Goal: Information Seeking & Learning: Check status

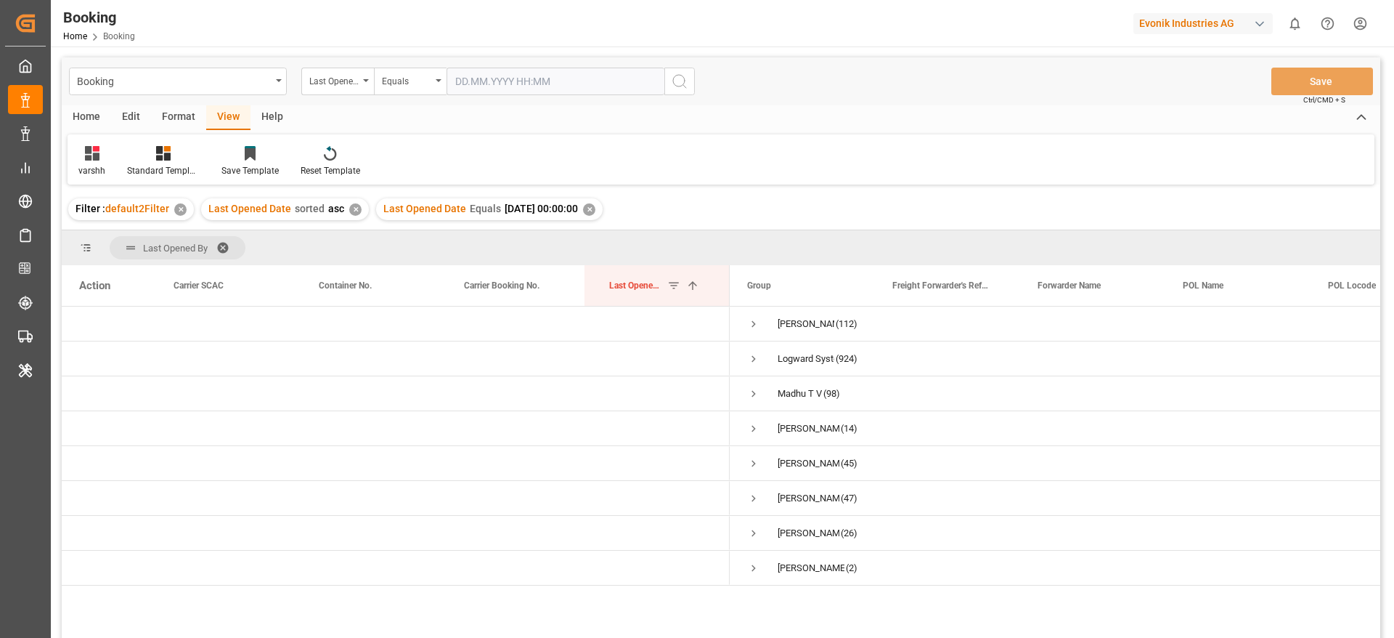
scroll to position [109, 0]
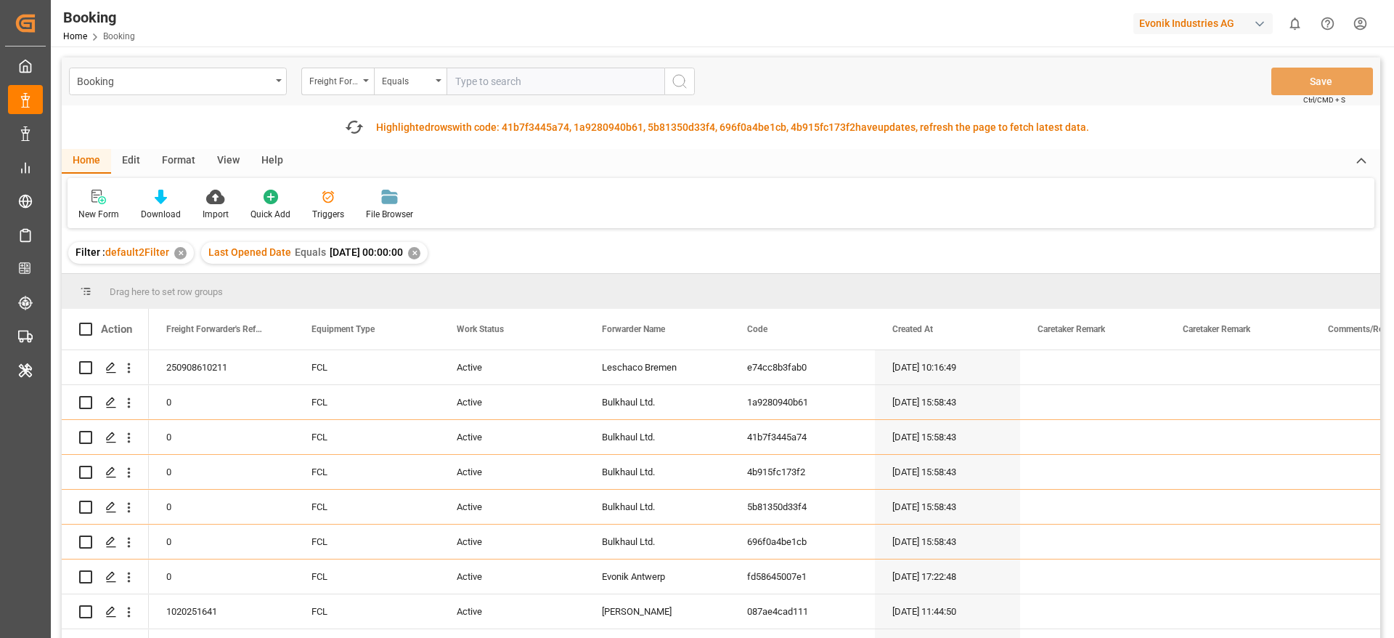
click at [338, 94] on div "Freight Forwarder's Reference No." at bounding box center [337, 82] width 73 height 28
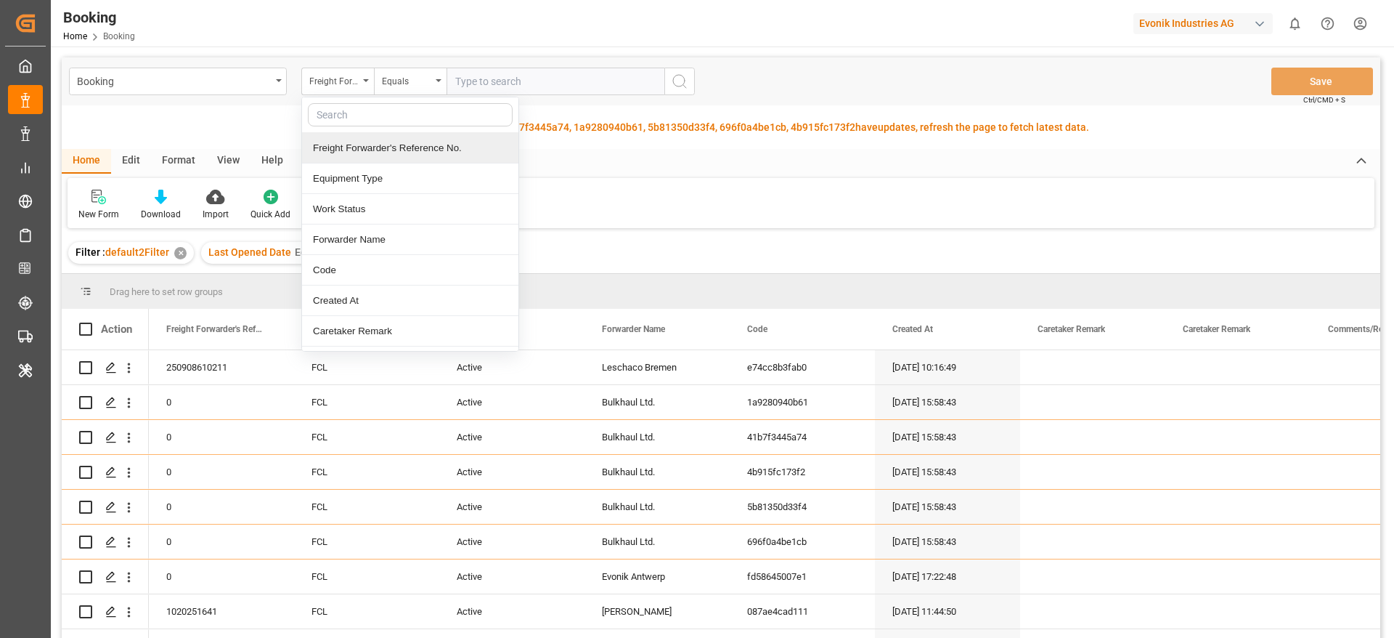
click at [331, 113] on input "text" at bounding box center [410, 114] width 205 height 23
type input "last"
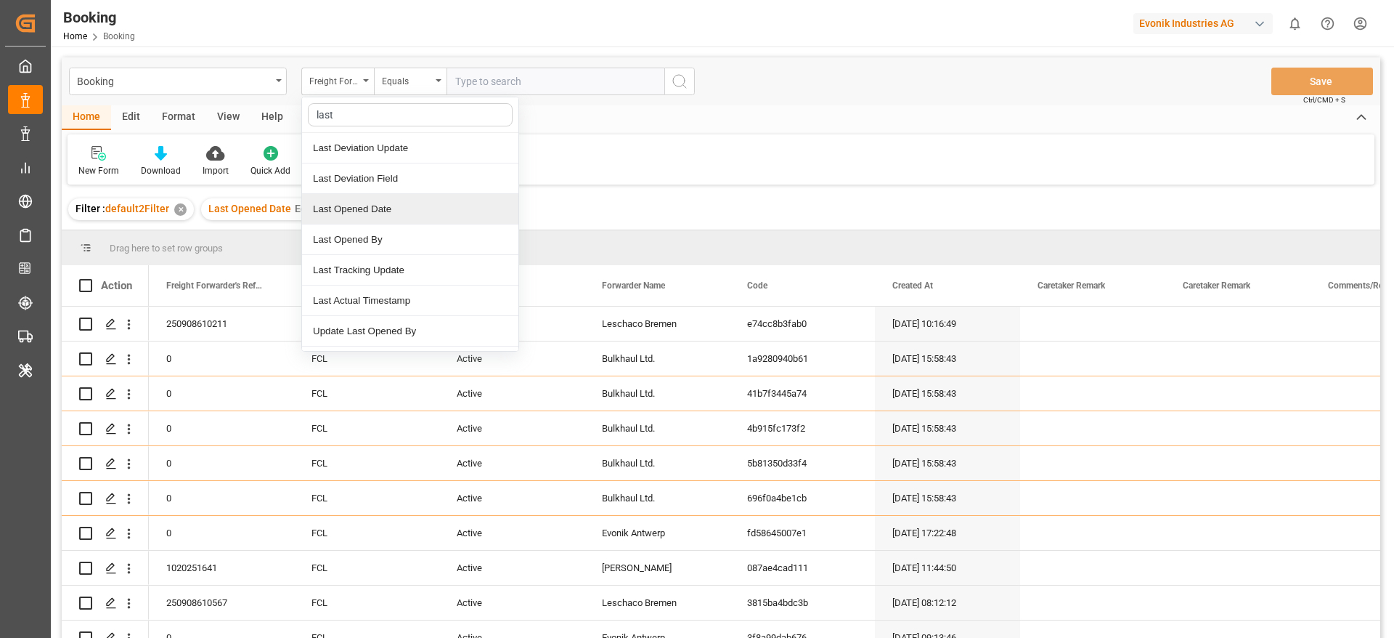
click at [384, 200] on div "Last Opened Date" at bounding box center [410, 209] width 216 height 30
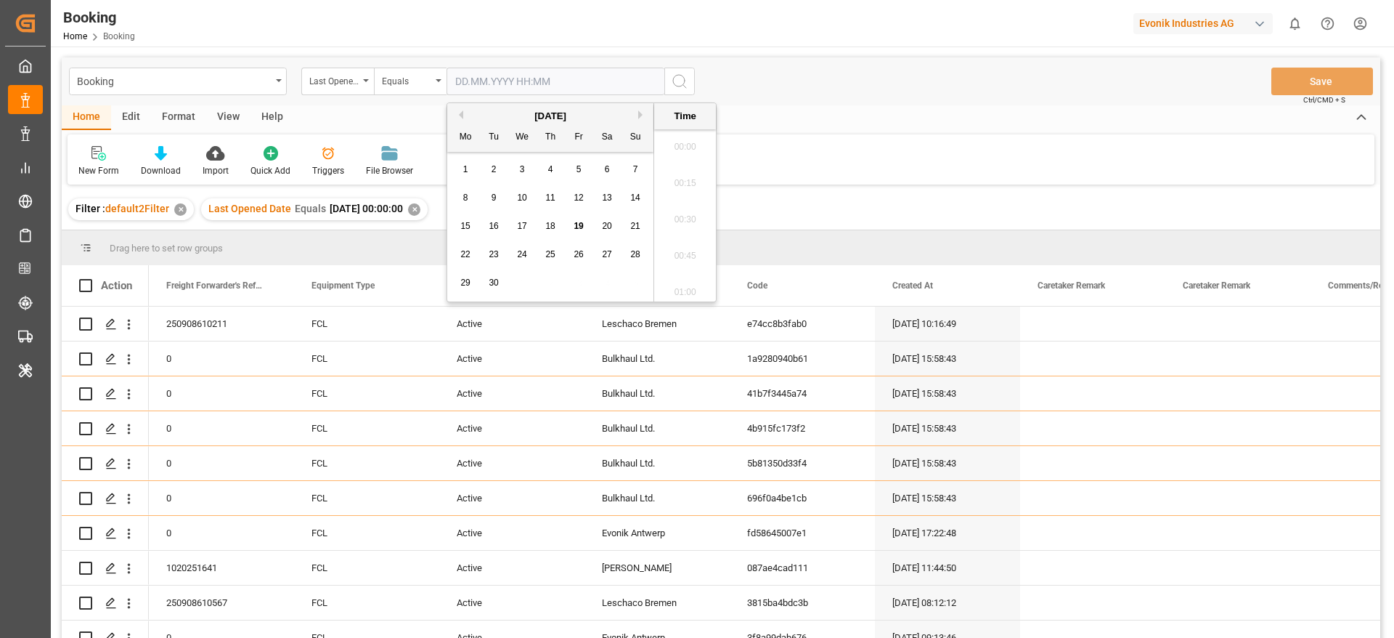
scroll to position [2075, 0]
click at [486, 84] on input "text" at bounding box center [556, 82] width 218 height 28
click at [588, 226] on div "15 16 17 18 19 20 21" at bounding box center [551, 226] width 198 height 28
click at [575, 229] on span "19" at bounding box center [578, 226] width 9 height 10
type input "19.09.2025 00:00"
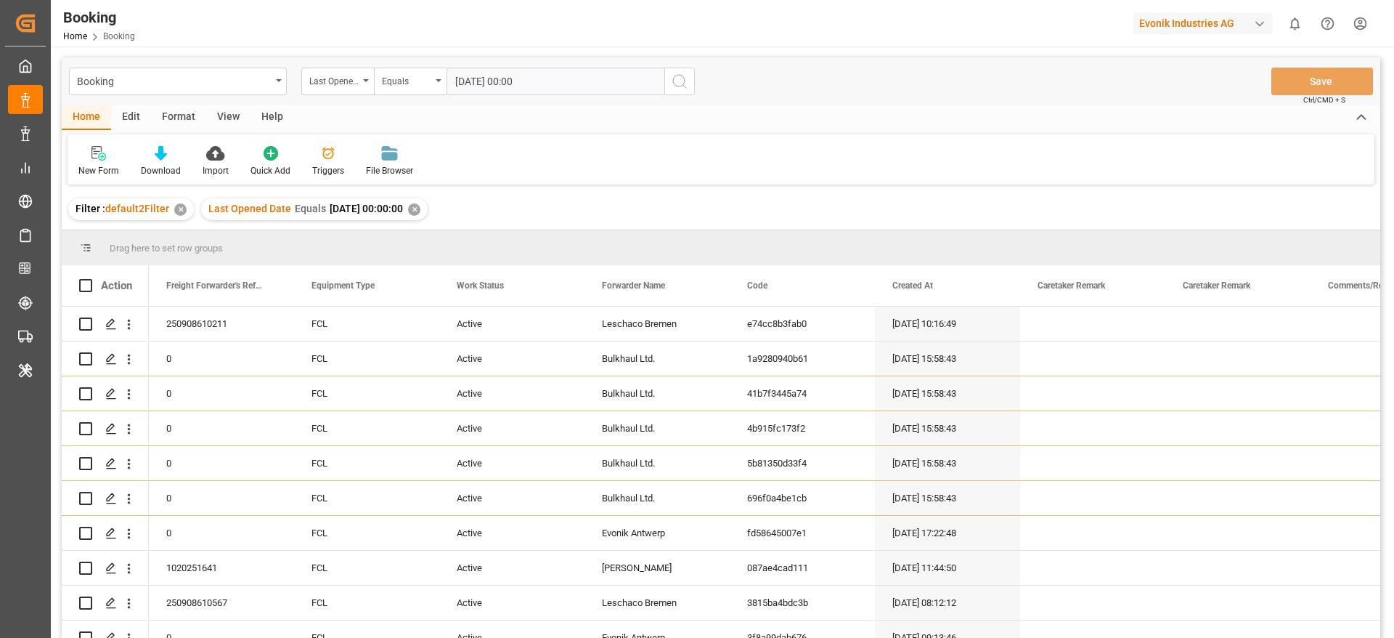
click at [683, 92] on button "search button" at bounding box center [679, 82] width 30 height 28
click at [420, 210] on div "✕" at bounding box center [414, 209] width 12 height 12
click at [235, 121] on div "View" at bounding box center [228, 117] width 44 height 25
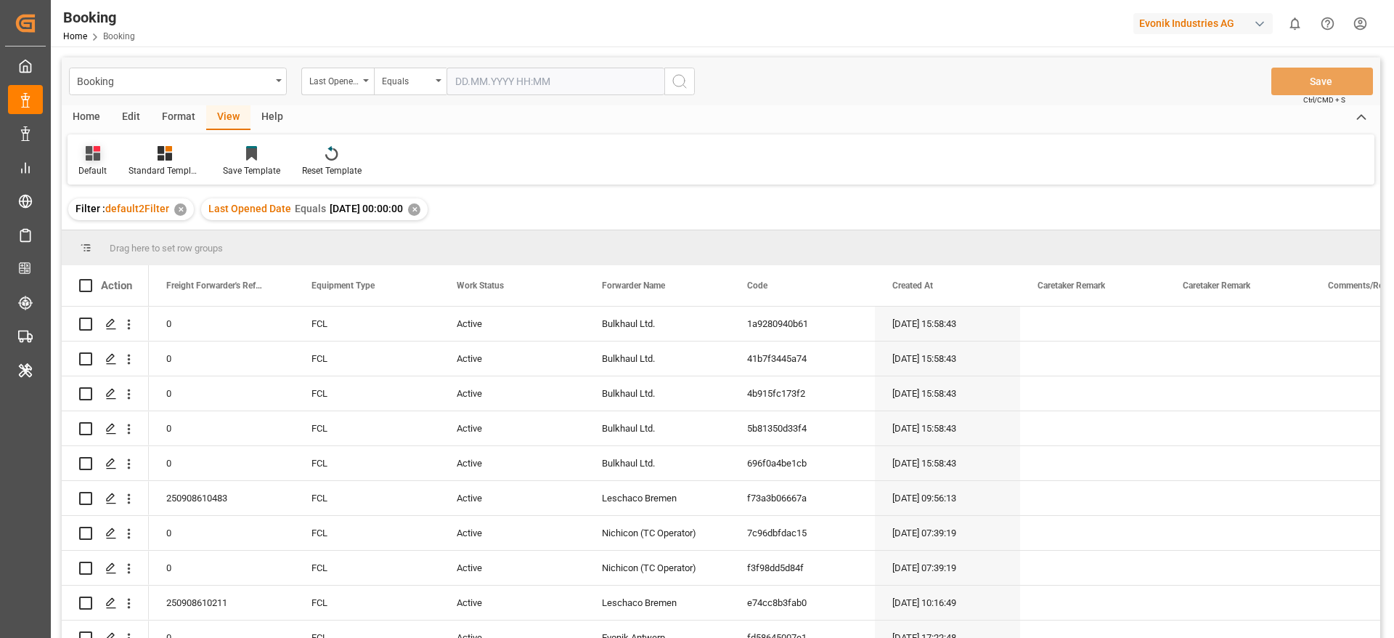
click at [100, 158] on div at bounding box center [92, 152] width 28 height 15
click at [117, 238] on div "varshh" at bounding box center [149, 234] width 127 height 15
click at [117, 238] on div "Drag here to set row groups" at bounding box center [721, 247] width 1319 height 35
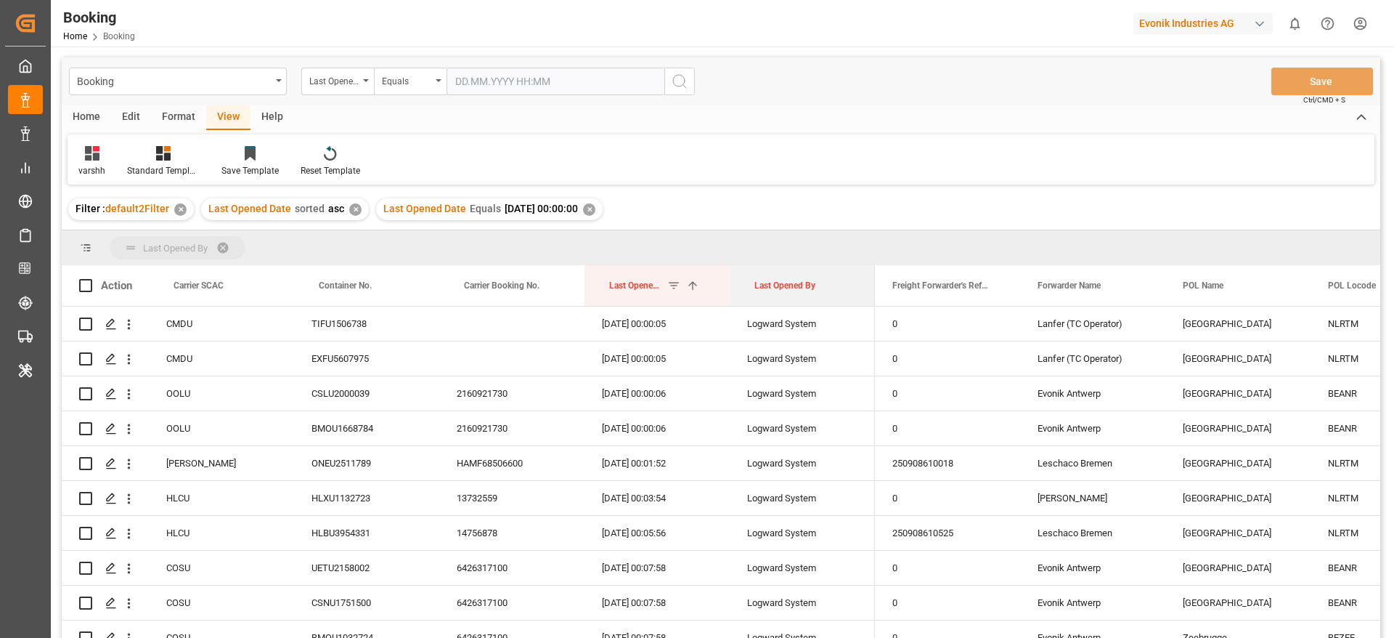
drag, startPoint x: 786, startPoint y: 296, endPoint x: 789, endPoint y: 252, distance: 44.4
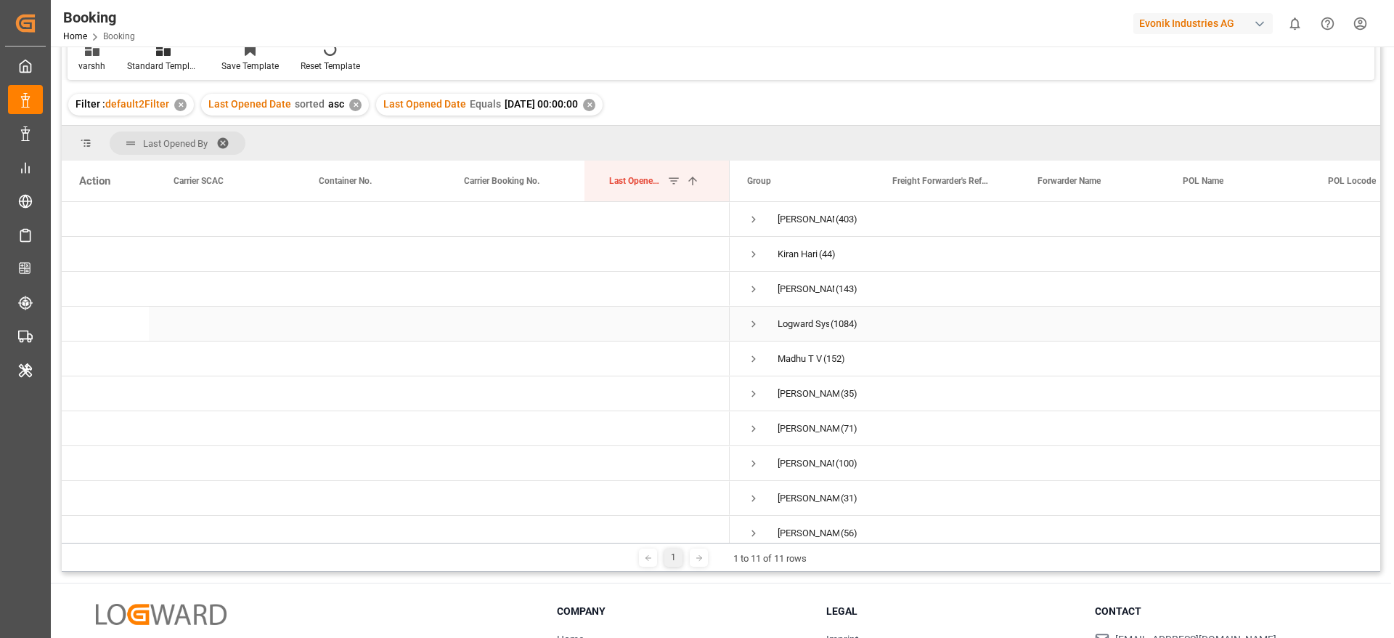
scroll to position [53, 0]
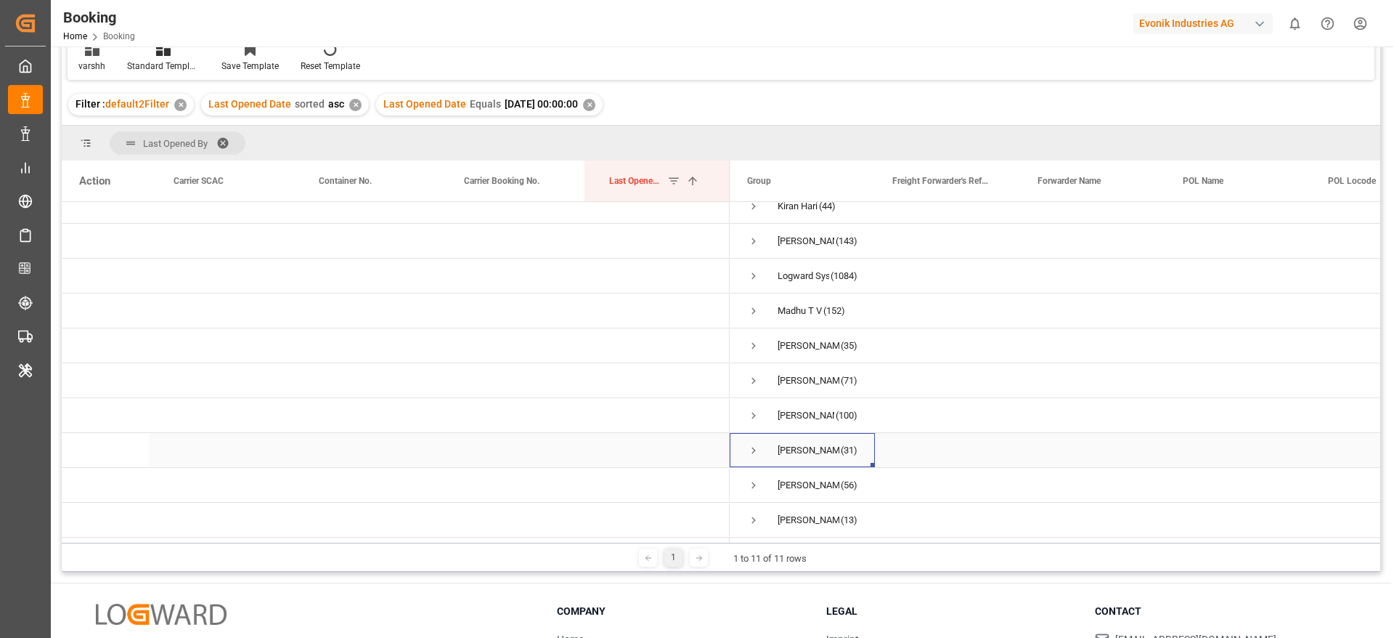
click at [824, 434] on div "varshini suresh" at bounding box center [809, 449] width 62 height 33
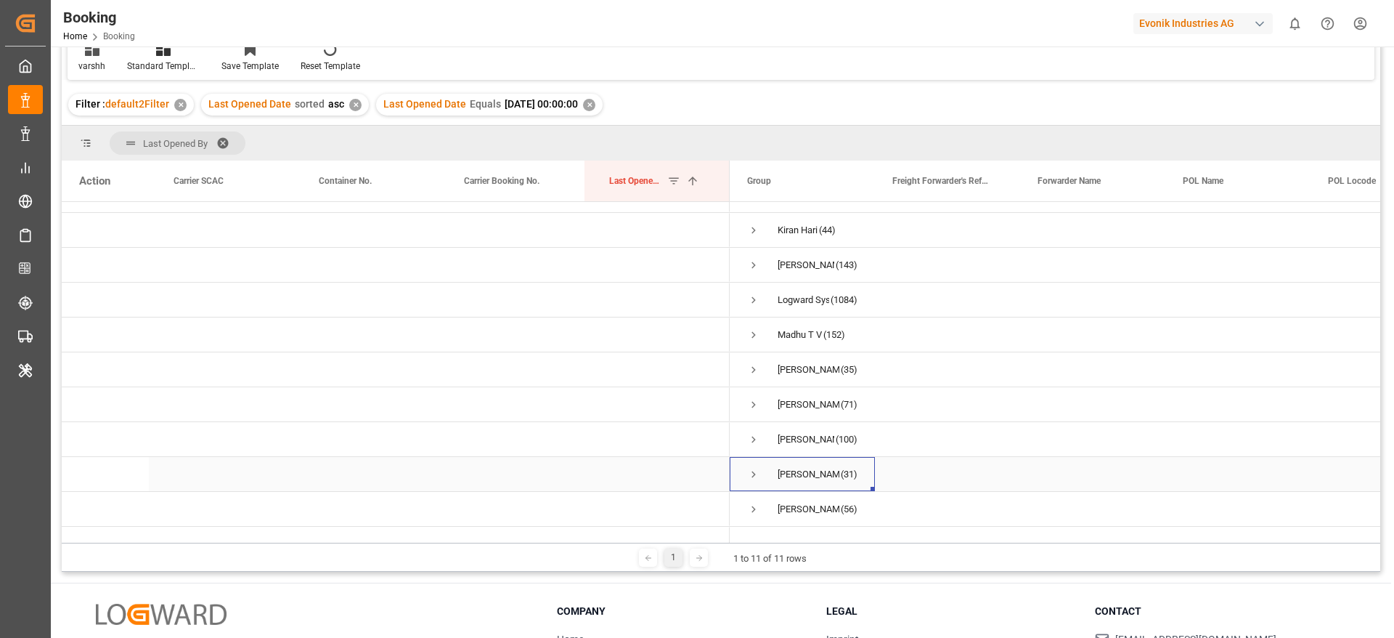
scroll to position [30, 0]
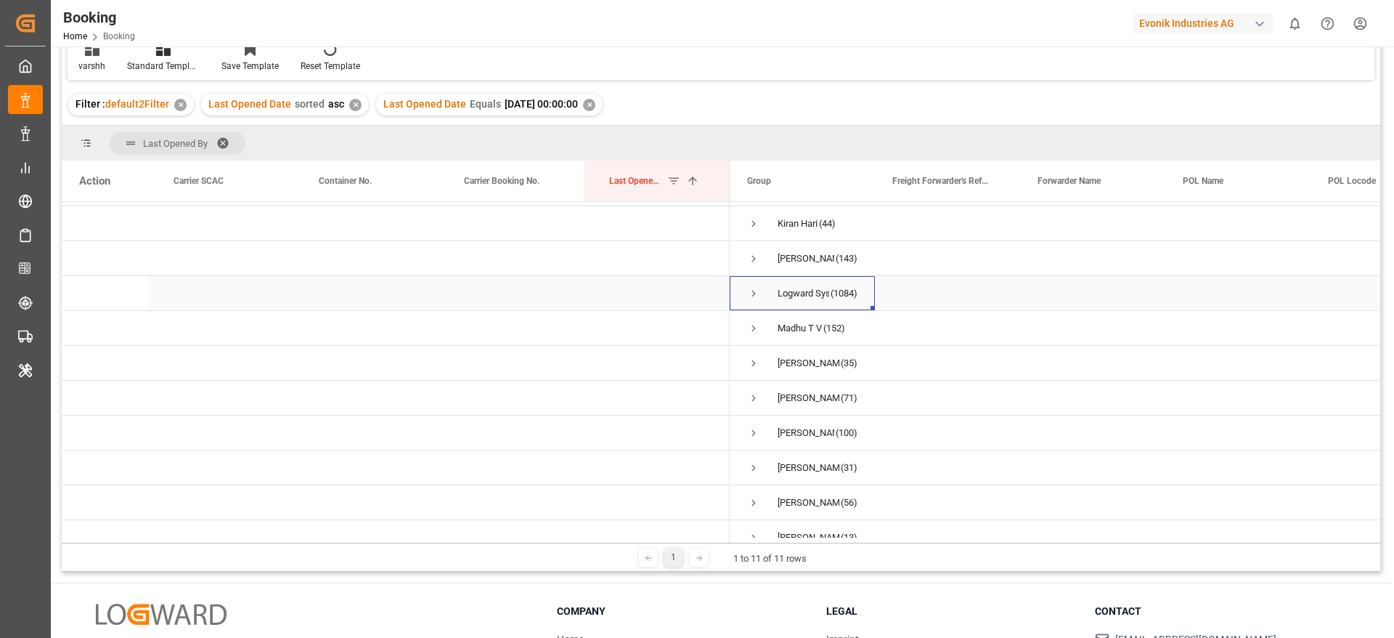
click at [794, 277] on div "Logward System" at bounding box center [804, 293] width 52 height 33
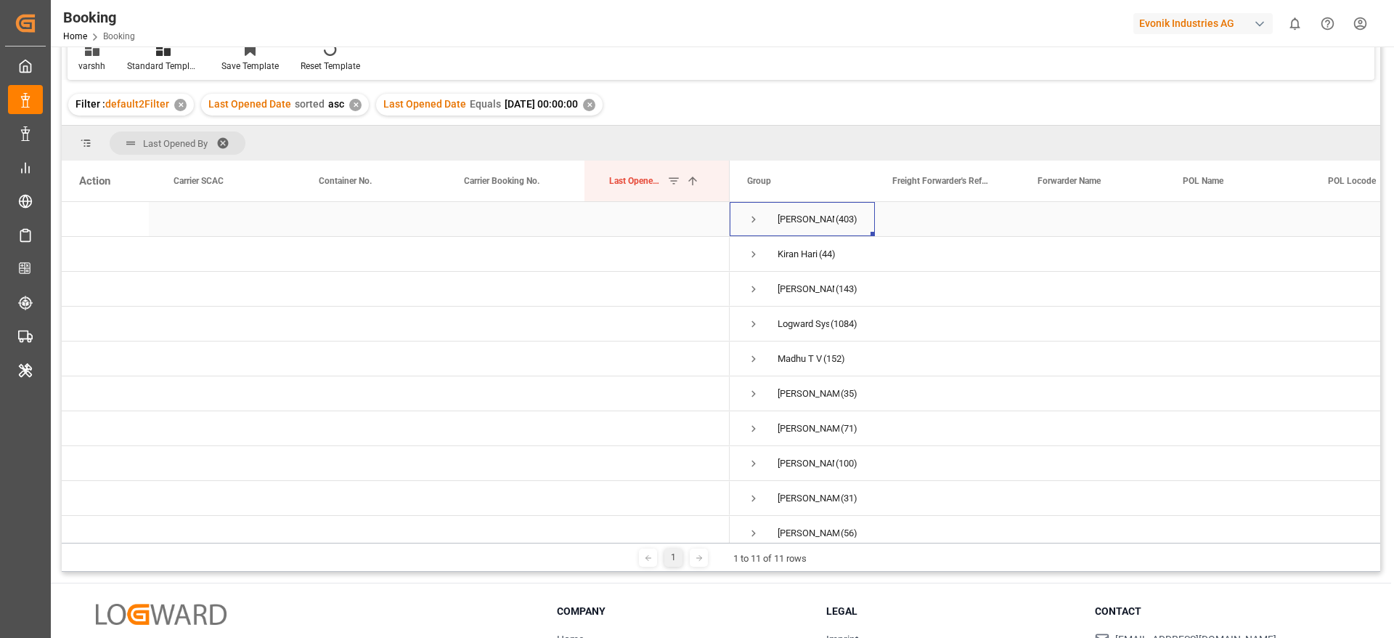
click at [784, 219] on div "Gagan Prakash" at bounding box center [806, 219] width 57 height 33
click at [786, 253] on div "Kiran Hari" at bounding box center [798, 253] width 40 height 33
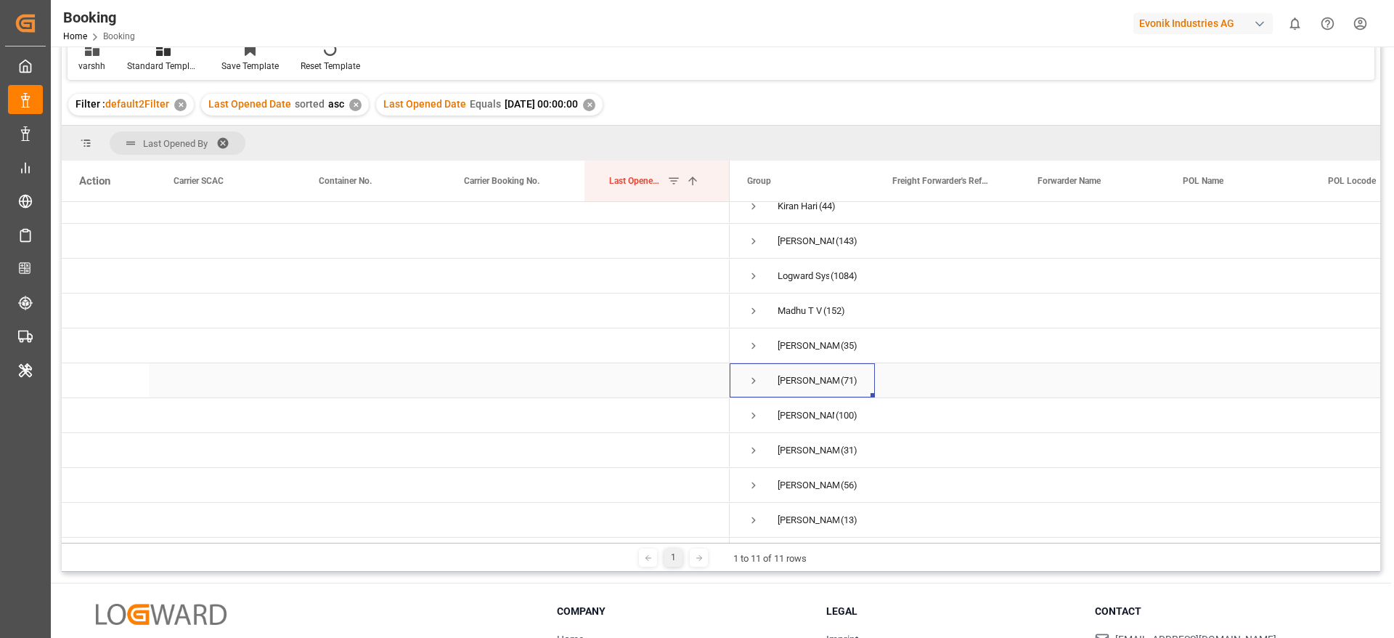
click at [809, 380] on div "Shashidhar Mm" at bounding box center [809, 380] width 62 height 33
click at [809, 407] on div "Shyam Preethi" at bounding box center [806, 415] width 57 height 33
click at [802, 446] on div "varshini suresh" at bounding box center [809, 449] width 62 height 33
click at [794, 470] on div "Vasantha Kumar" at bounding box center [809, 484] width 62 height 33
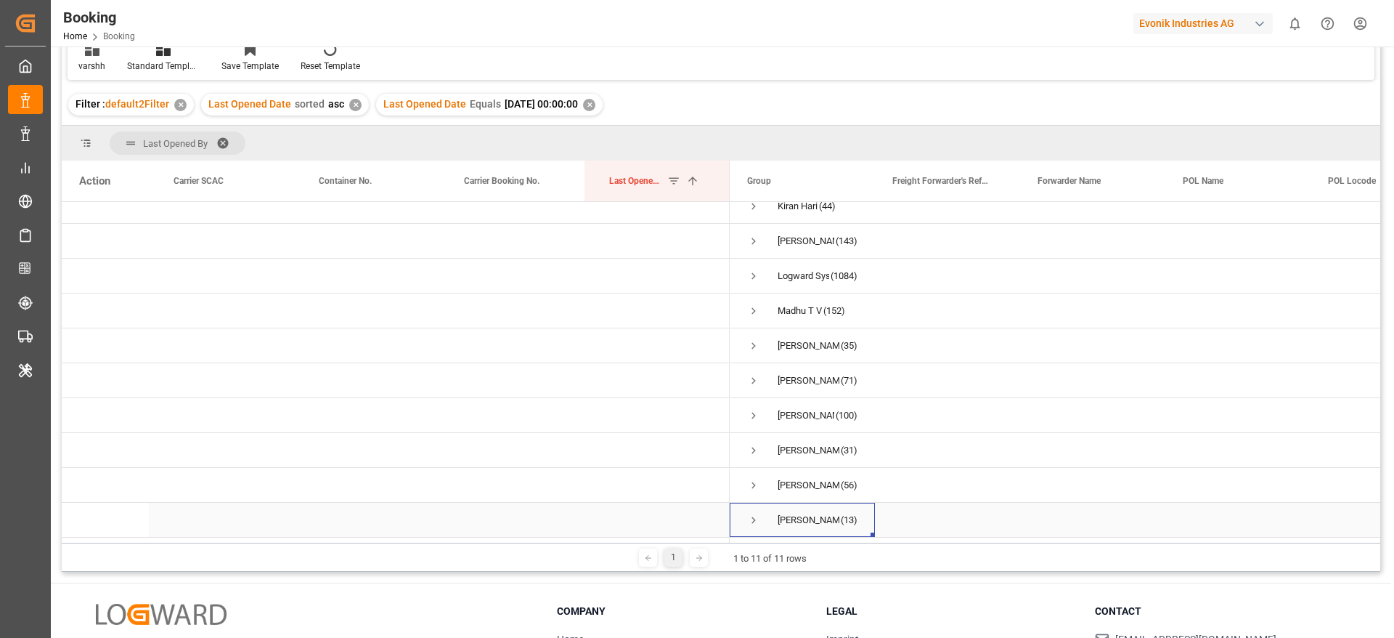
click at [793, 517] on div "Vismitha Mahadev" at bounding box center [809, 519] width 62 height 33
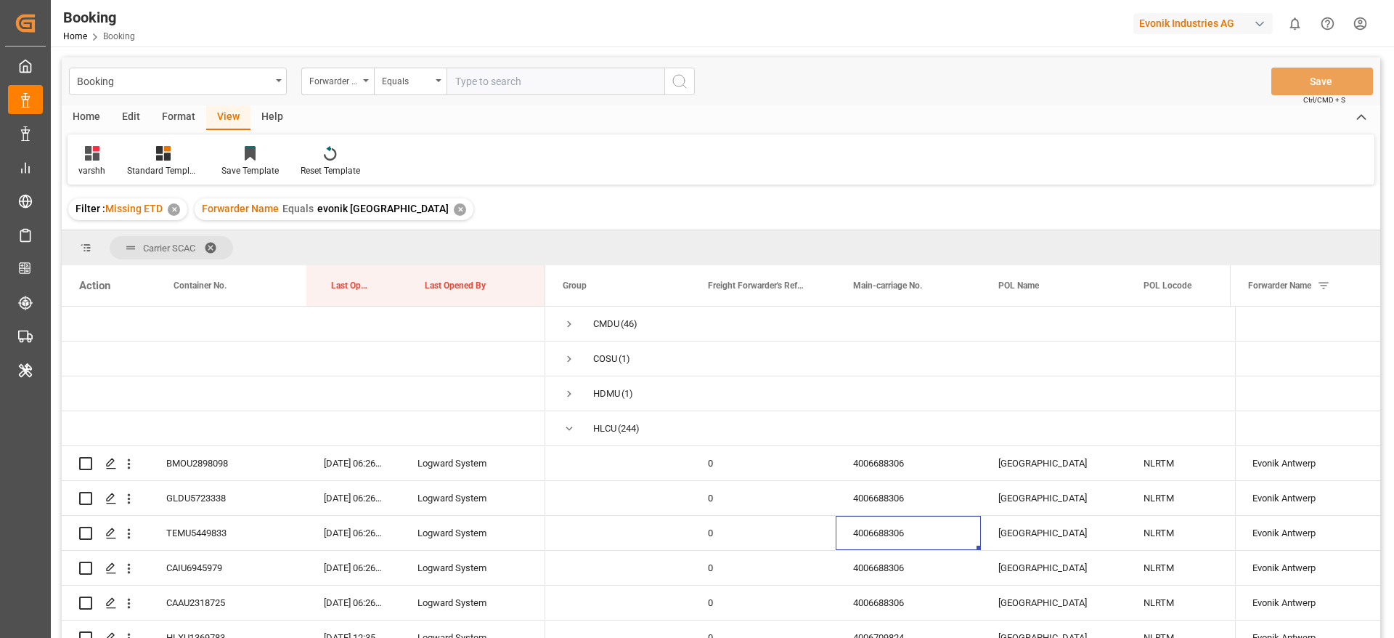
scroll to position [109, 0]
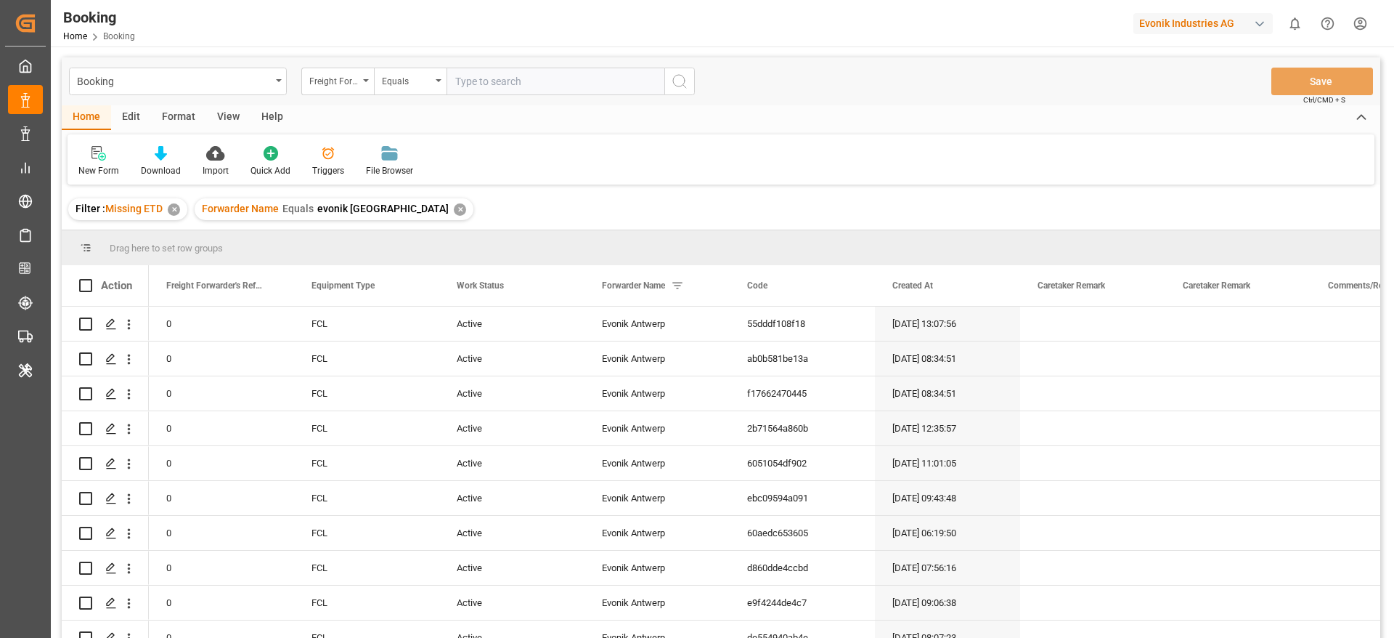
click at [238, 123] on div "View" at bounding box center [228, 117] width 44 height 25
click at [110, 170] on div "Default" at bounding box center [93, 161] width 50 height 32
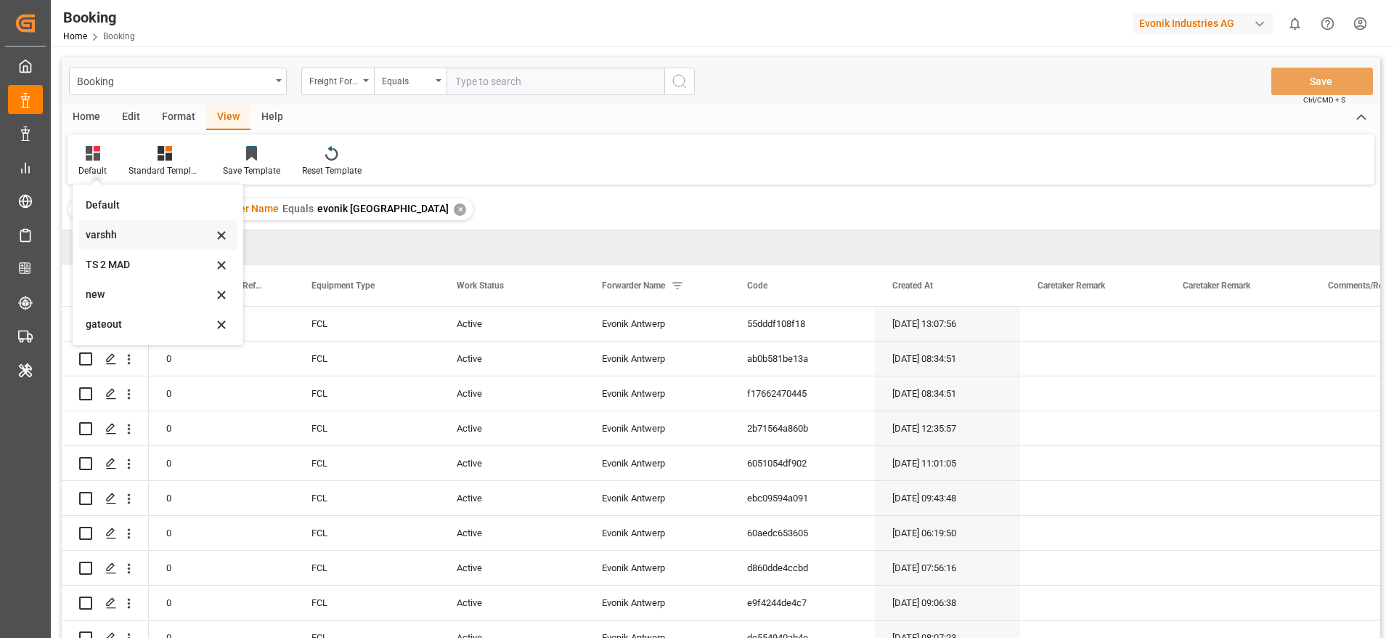
click at [104, 224] on div "varshh" at bounding box center [157, 235] width 159 height 30
click at [104, 224] on div "Filter : Missing ETD ✕ Forwarder Name Equals evonik antwerp ✕" at bounding box center [721, 209] width 1319 height 41
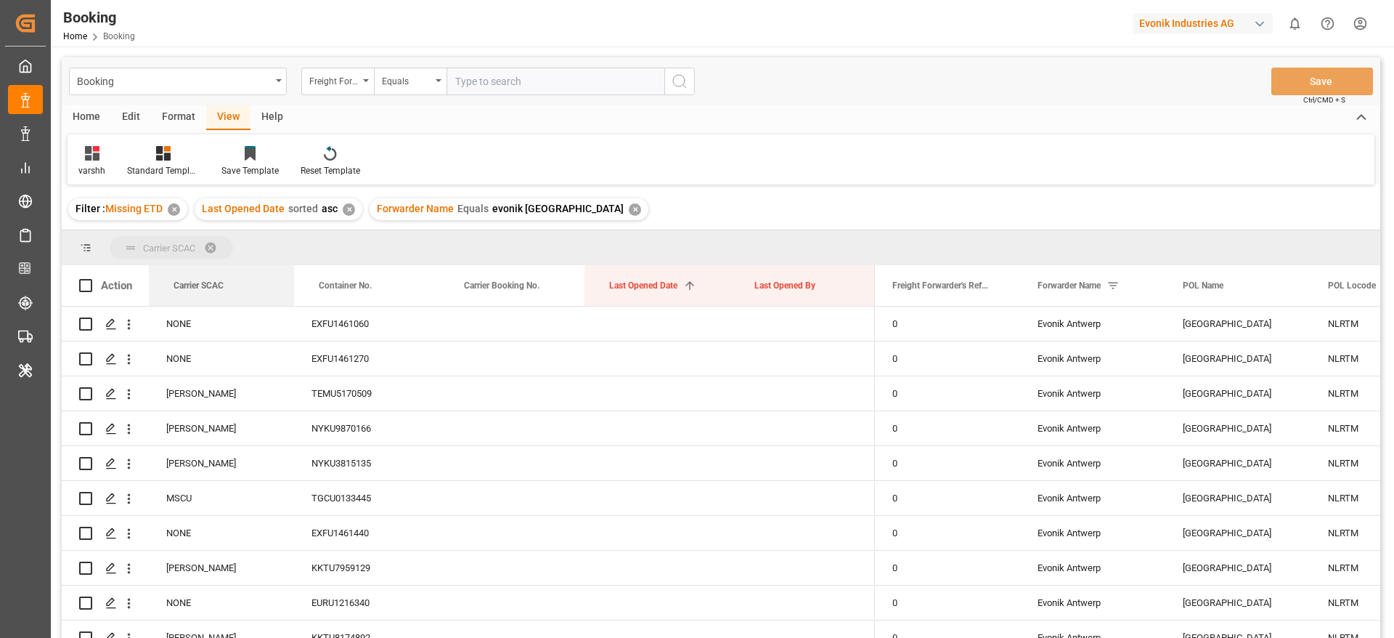
drag, startPoint x: 198, startPoint y: 290, endPoint x: 205, endPoint y: 248, distance: 42.7
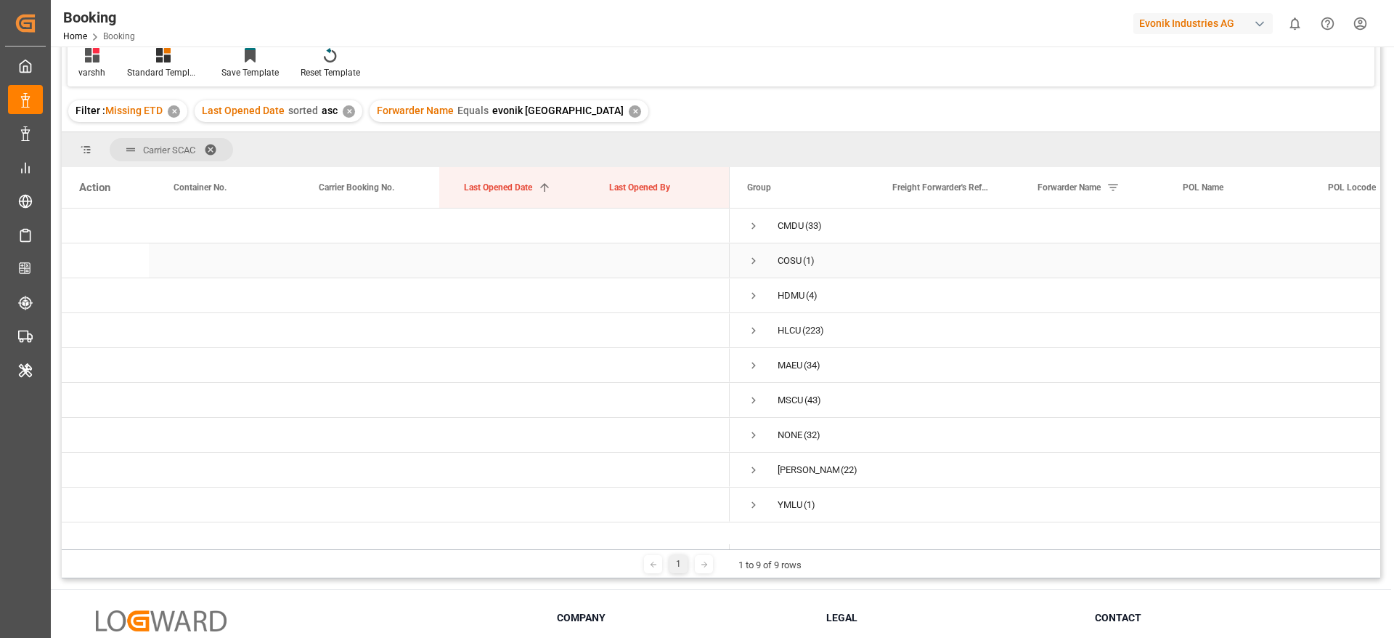
scroll to position [99, 0]
click at [820, 324] on span "(223)" at bounding box center [813, 328] width 22 height 33
click at [810, 373] on span "(34)" at bounding box center [812, 363] width 17 height 33
click at [806, 384] on span "(43)" at bounding box center [813, 398] width 17 height 33
click at [791, 435] on div "NONE" at bounding box center [790, 433] width 25 height 33
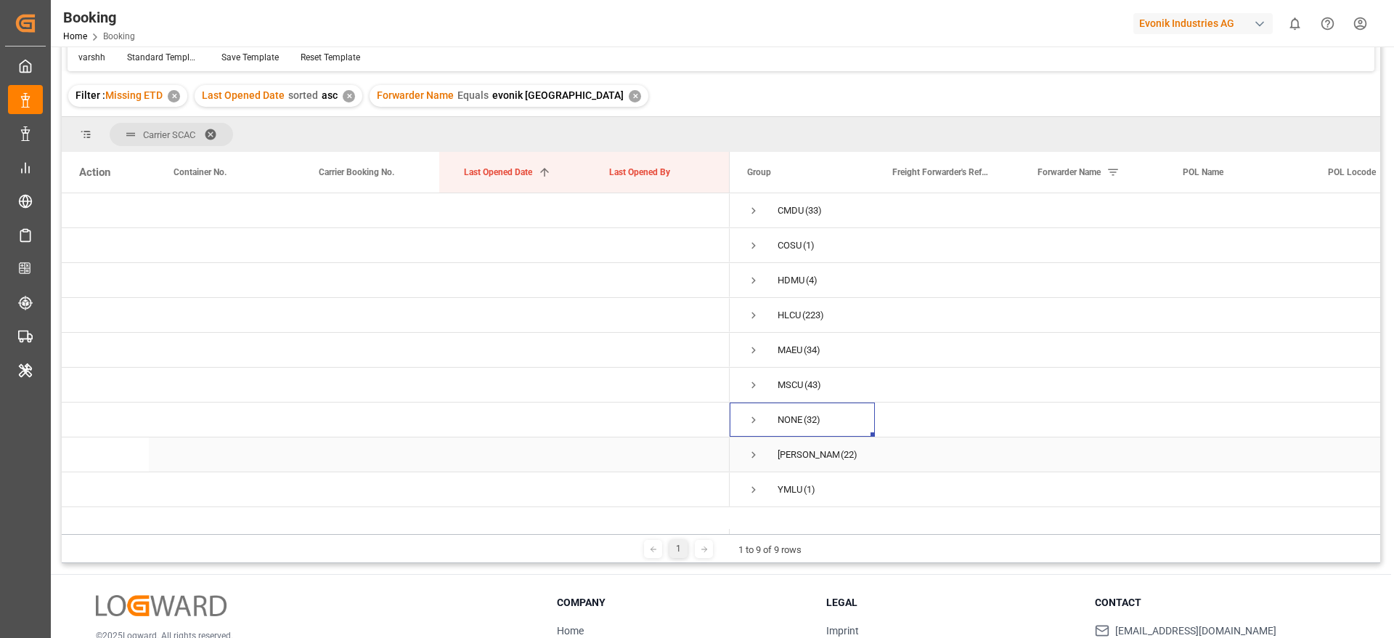
scroll to position [120, 0]
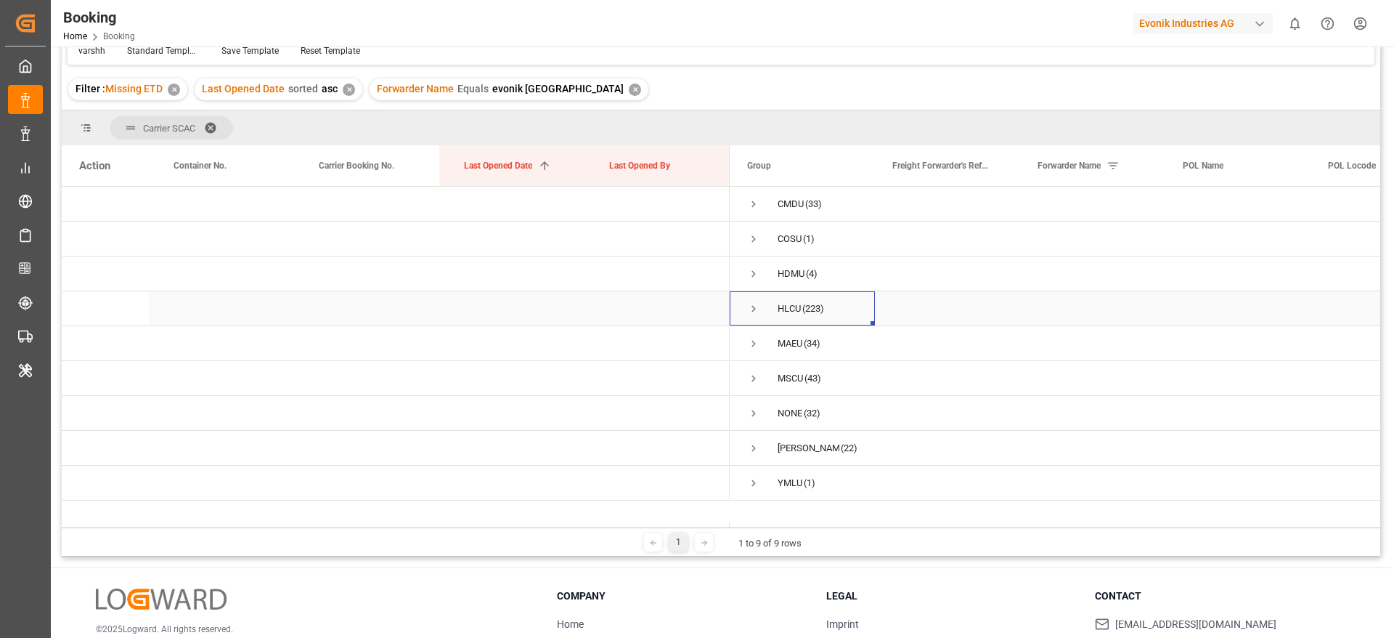
click at [792, 313] on div "HLCU" at bounding box center [789, 308] width 23 height 33
drag, startPoint x: 784, startPoint y: 341, endPoint x: 780, endPoint y: 373, distance: 33.0
click at [780, 373] on div "MSCU" at bounding box center [790, 378] width 25 height 33
click at [783, 413] on div "NONE" at bounding box center [790, 412] width 25 height 33
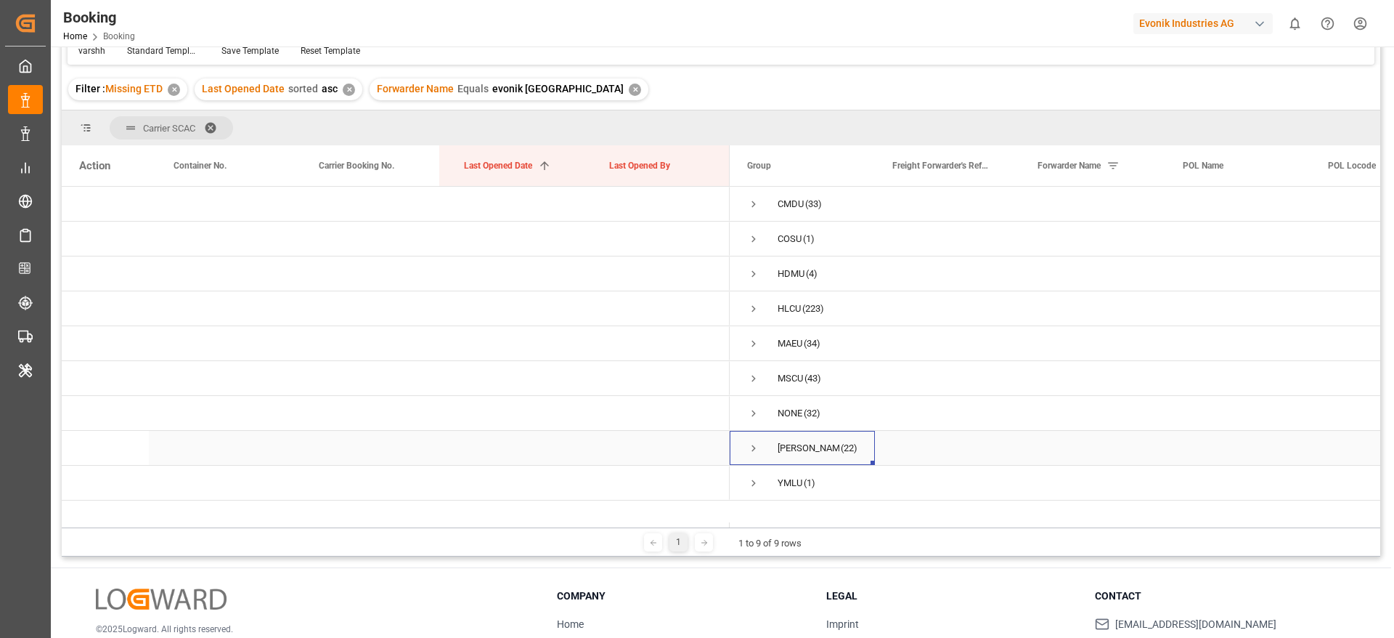
drag, startPoint x: 783, startPoint y: 436, endPoint x: 783, endPoint y: 462, distance: 25.4
click at [783, 462] on div "ONEY" at bounding box center [809, 447] width 62 height 33
click at [780, 479] on div "YMLU" at bounding box center [790, 482] width 25 height 33
